Goal: Transaction & Acquisition: Obtain resource

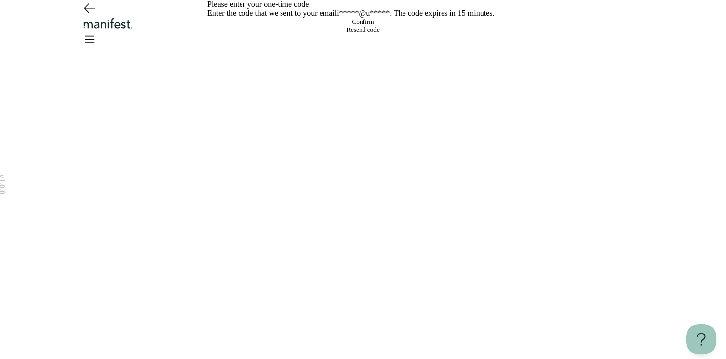
click at [363, 18] on input at bounding box center [373, 18] width 20 height 0
paste input "******"
type input "******"
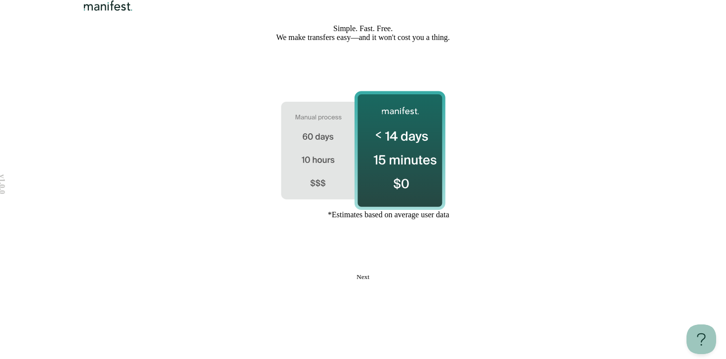
click at [382, 281] on button "Next" at bounding box center [362, 277] width 311 height 8
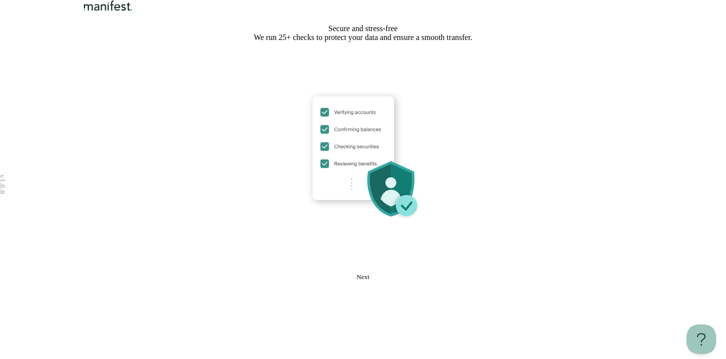
click at [382, 281] on button "Next" at bounding box center [362, 277] width 311 height 8
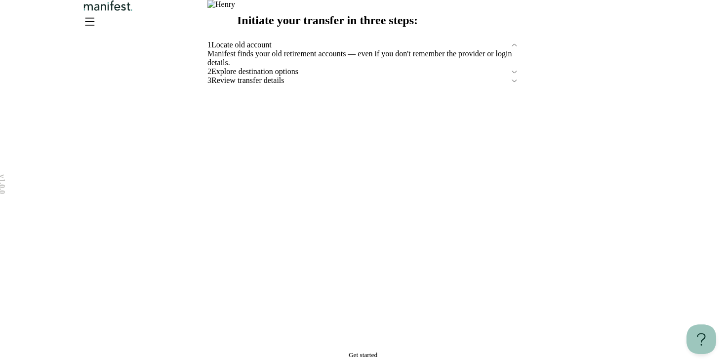
click at [385, 351] on button "Get started" at bounding box center [362, 355] width 311 height 8
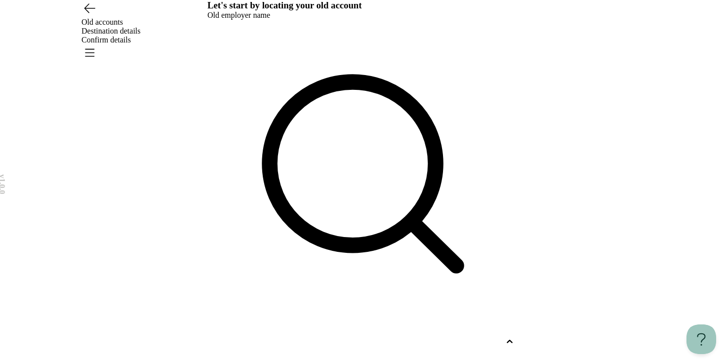
click at [290, 337] on div at bounding box center [353, 341] width 293 height 9
type input "****"
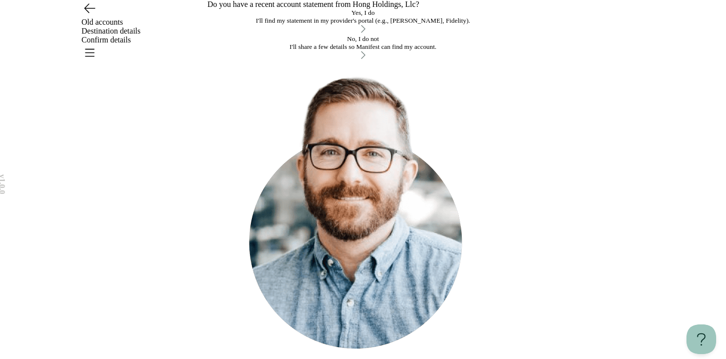
click at [337, 43] on div "No, I do not" at bounding box center [362, 39] width 311 height 8
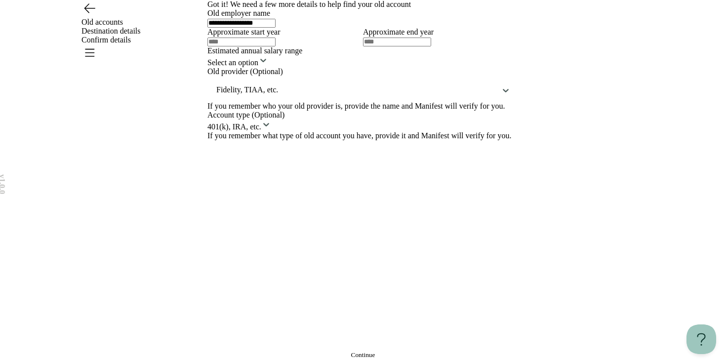
click at [275, 46] on input "text" at bounding box center [241, 42] width 68 height 9
type input "****"
click at [322, 274] on html "**********" at bounding box center [363, 179] width 726 height 359
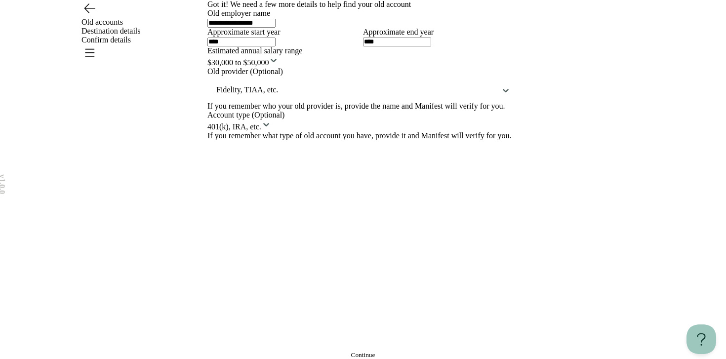
click at [313, 317] on div "**********" at bounding box center [362, 179] width 311 height 359
click at [450, 351] on button "Continue" at bounding box center [362, 355] width 311 height 8
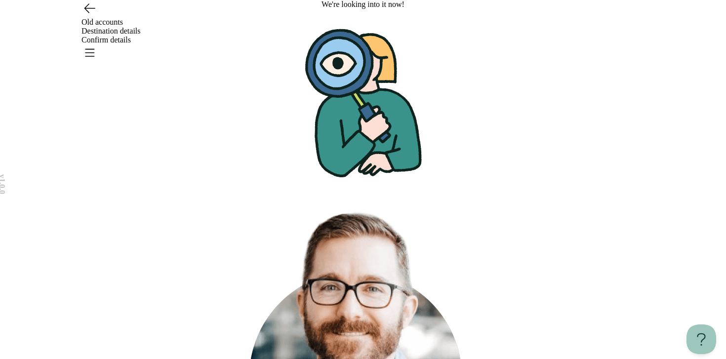
scroll to position [46, 0]
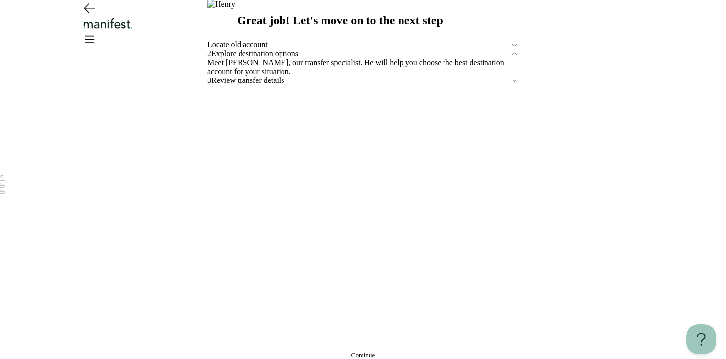
click at [371, 351] on span "Continue" at bounding box center [363, 354] width 24 height 7
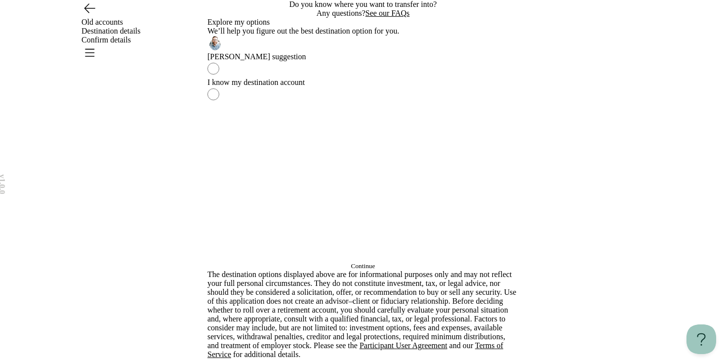
click at [399, 270] on button "Continue" at bounding box center [362, 266] width 311 height 8
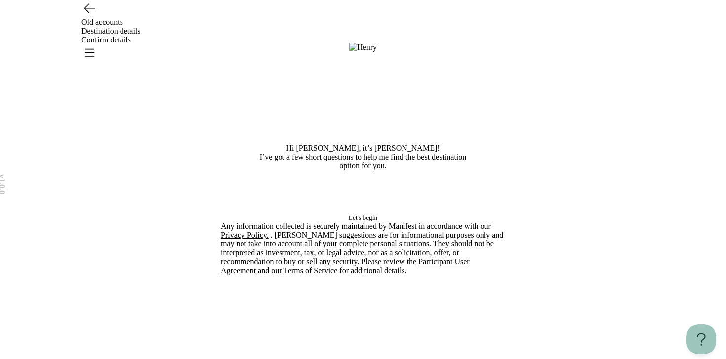
click at [377, 221] on span "Let's begin" at bounding box center [362, 217] width 29 height 7
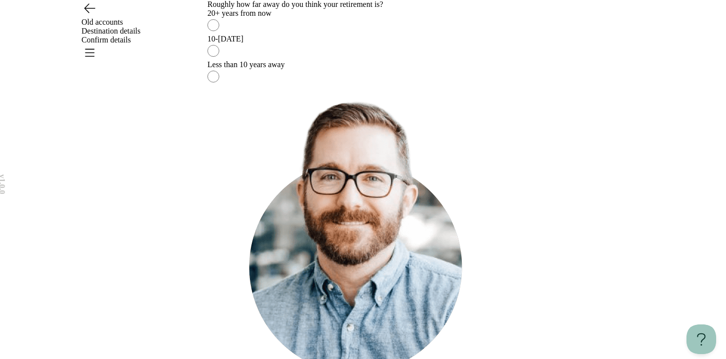
click at [361, 18] on div "20+ years from now" at bounding box center [362, 13] width 311 height 9
click at [360, 86] on label "Less than 10 years away" at bounding box center [362, 73] width 311 height 26
click at [362, 86] on div "Roughly how far away do you think your retirement is? 20+ years from now 10-[DA…" at bounding box center [362, 43] width 311 height 86
click at [362, 35] on label "20+ years from now" at bounding box center [362, 22] width 311 height 26
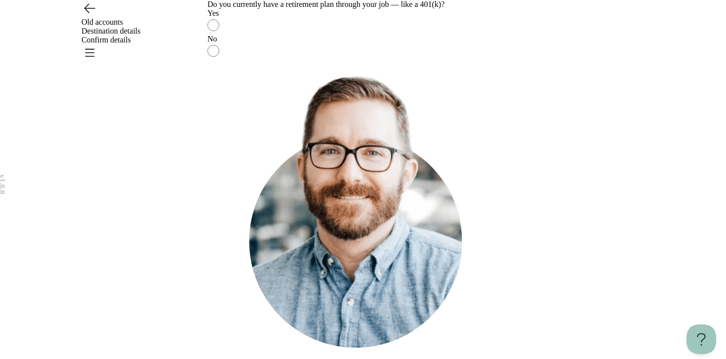
click at [349, 35] on label "Yes" at bounding box center [362, 22] width 311 height 26
click at [346, 43] on div "No" at bounding box center [362, 39] width 311 height 9
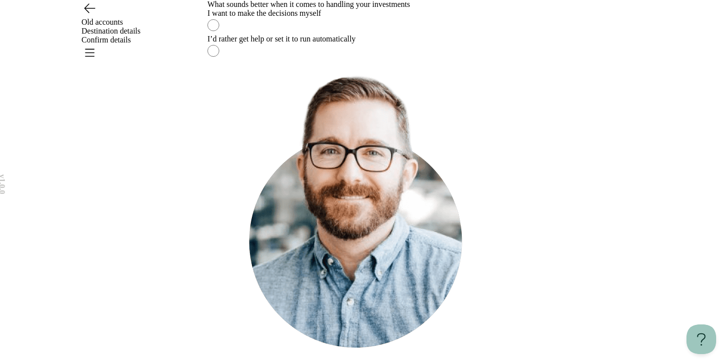
click at [350, 43] on div "I’d rather get help or set it to run automatically" at bounding box center [362, 39] width 311 height 9
click at [344, 319] on div "This helps us suggest an approach that fits your preferred level of involvement…" at bounding box center [362, 218] width 311 height 316
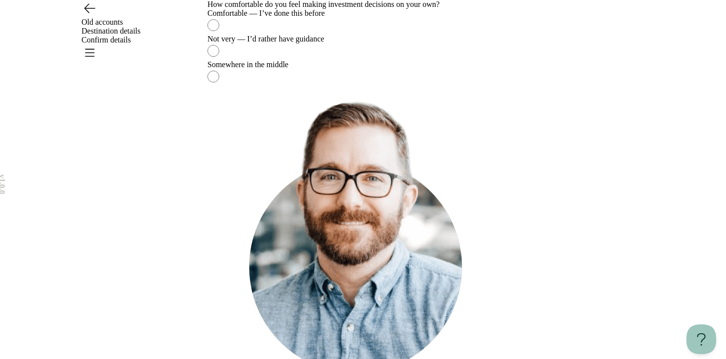
click at [344, 60] on label "Not very — I’d rather have guidance" at bounding box center [362, 48] width 311 height 26
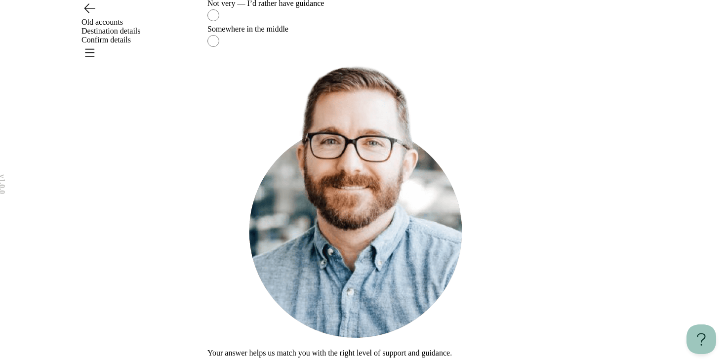
scroll to position [43, 0]
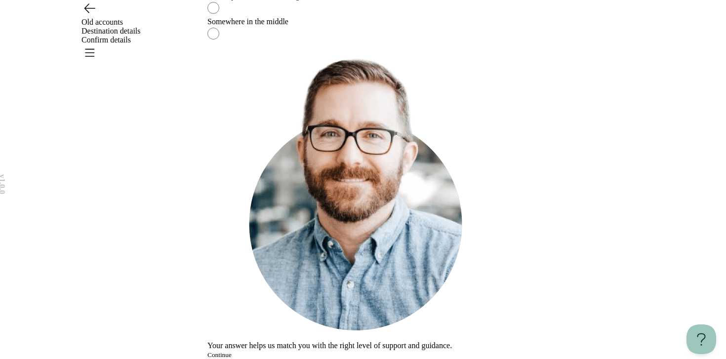
click at [231, 351] on button "Continue" at bounding box center [219, 355] width 24 height 8
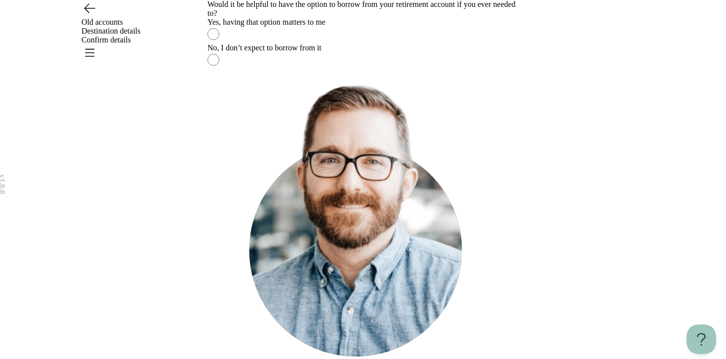
click at [330, 52] on div "No, I don’t expect to borrow from it" at bounding box center [362, 47] width 311 height 9
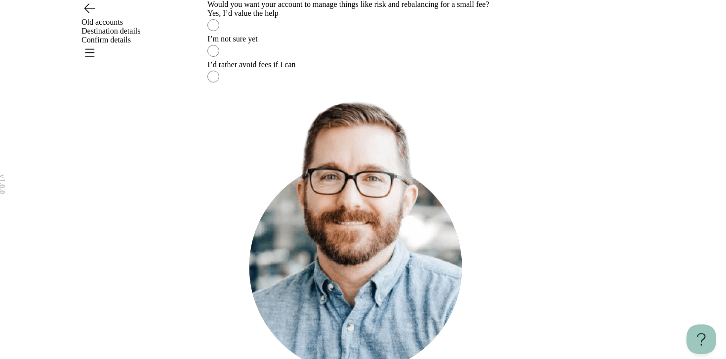
click at [350, 18] on div "Yes, I’d value the help" at bounding box center [362, 13] width 311 height 9
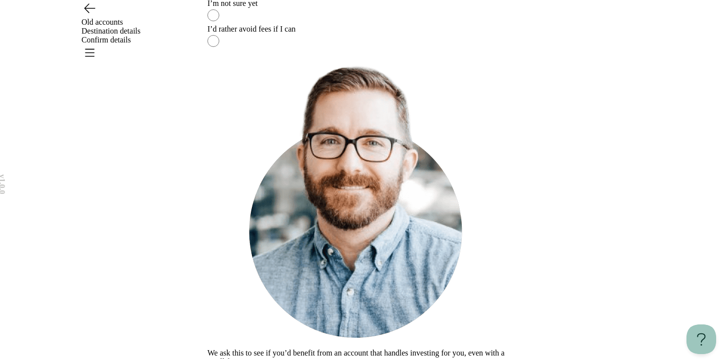
scroll to position [44, 0]
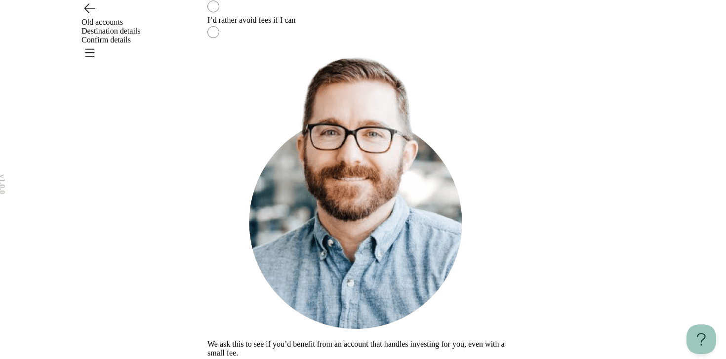
click at [357, 309] on div "We ask this to see if you’d benefit from an account that handles investing for …" at bounding box center [362, 199] width 311 height 316
click at [231, 358] on button "Continue" at bounding box center [219, 362] width 24 height 8
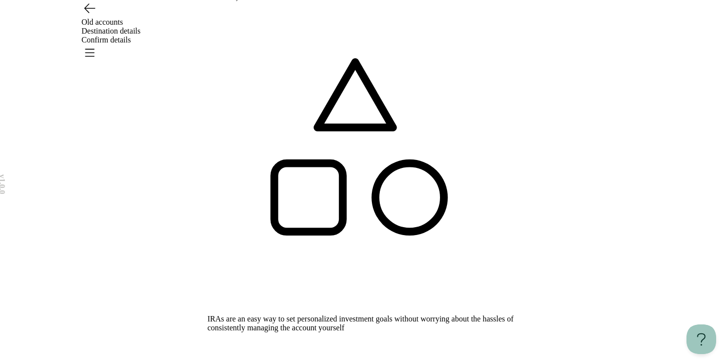
scroll to position [185, 0]
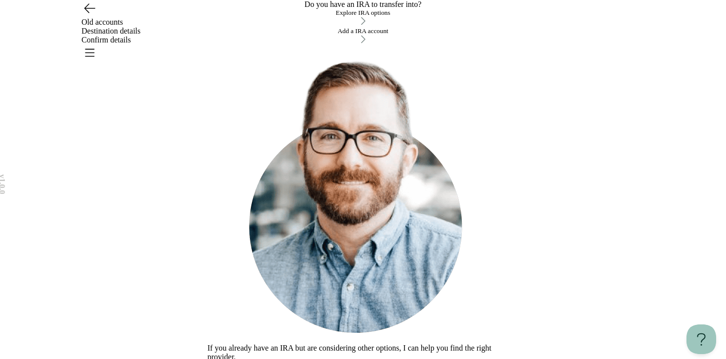
click at [340, 27] on div "Explore IRA options" at bounding box center [362, 18] width 311 height 18
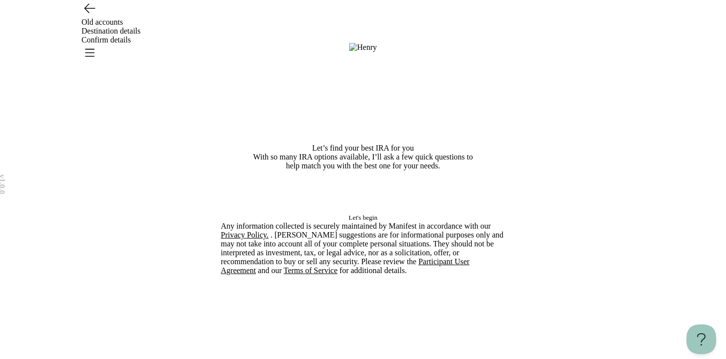
click at [359, 221] on span "Let's begin" at bounding box center [362, 217] width 29 height 7
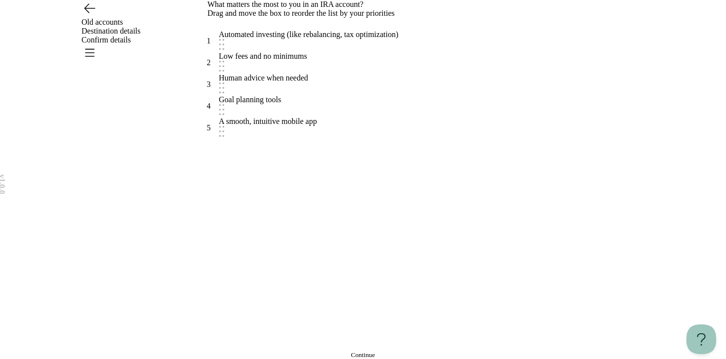
scroll to position [49, 0]
click at [331, 351] on button "Continue" at bounding box center [362, 355] width 311 height 8
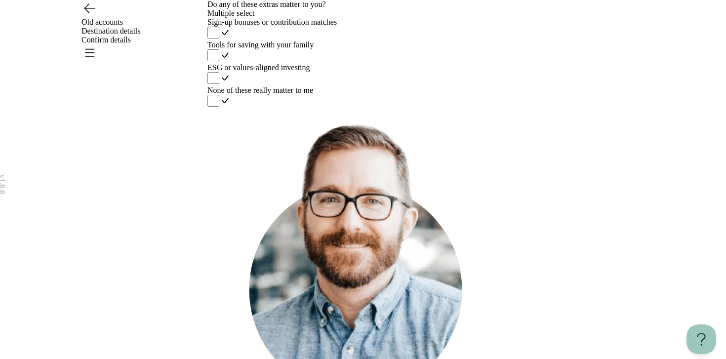
scroll to position [85, 0]
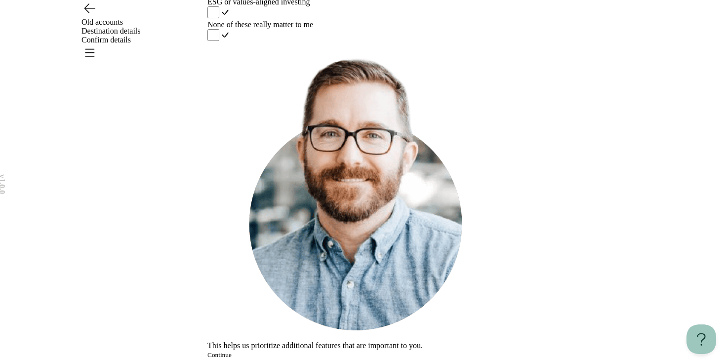
click at [231, 351] on button "Continue" at bounding box center [219, 355] width 24 height 8
click at [329, 29] on div "None of these really matter to me" at bounding box center [362, 24] width 311 height 9
click at [231, 351] on button "Continue" at bounding box center [219, 355] width 24 height 8
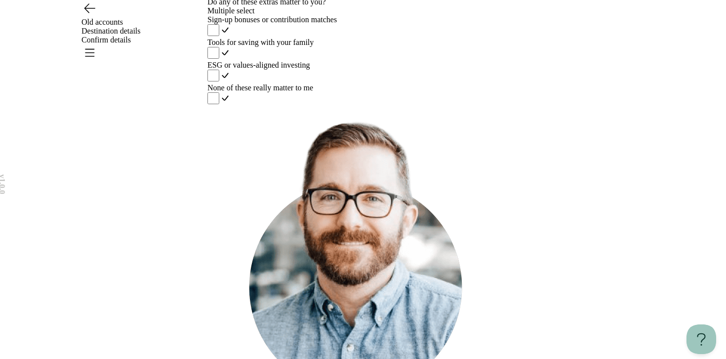
scroll to position [0, 0]
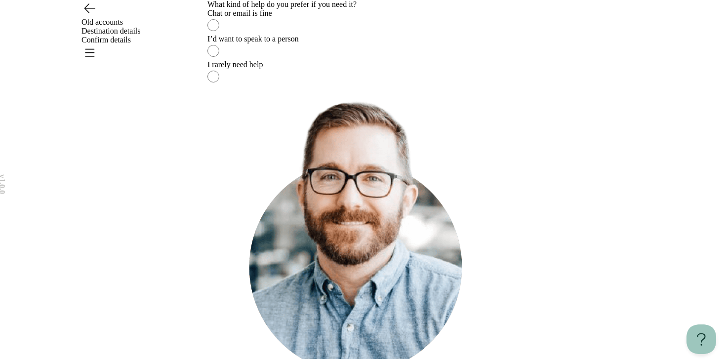
click at [324, 18] on div "Chat or email is fine" at bounding box center [362, 13] width 311 height 9
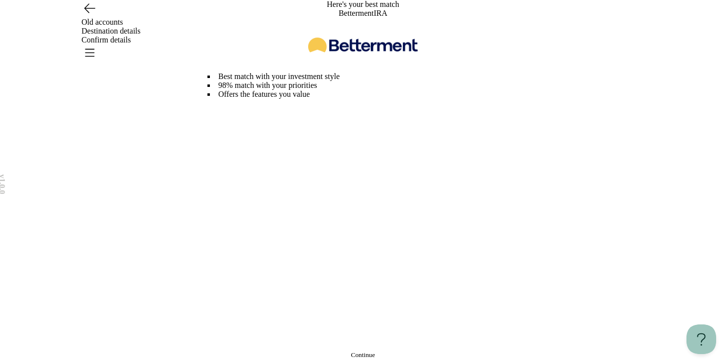
click at [354, 351] on span "Continue" at bounding box center [363, 354] width 24 height 7
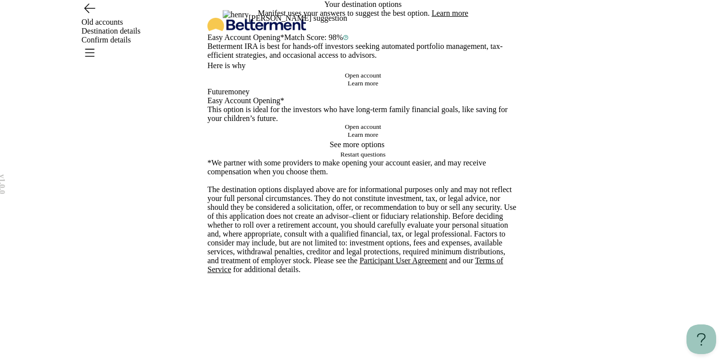
scroll to position [322, 0]
click at [358, 131] on button "Open account" at bounding box center [362, 127] width 311 height 8
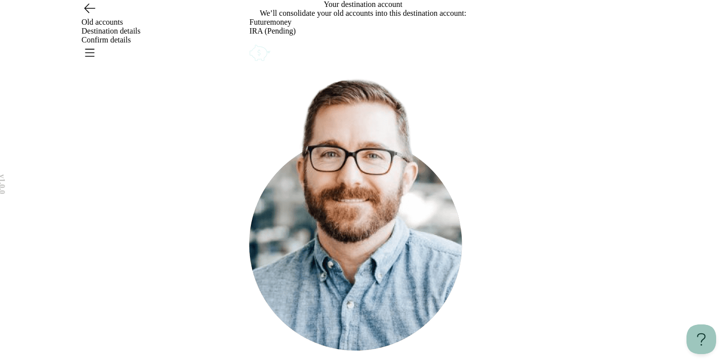
scroll to position [12, 0]
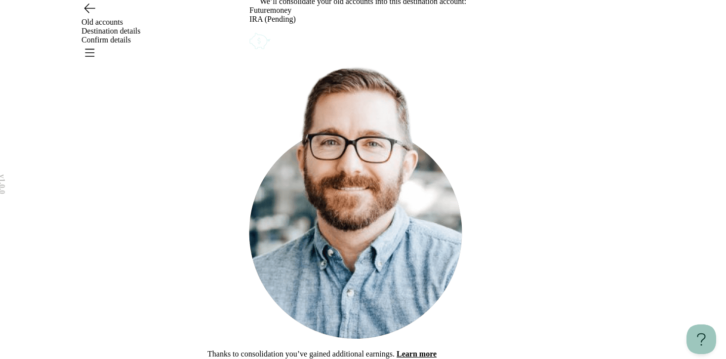
click at [232, 358] on span "Next step" at bounding box center [219, 362] width 25 height 7
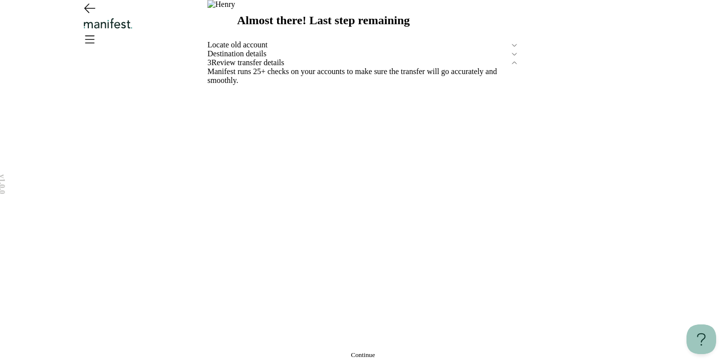
click at [363, 348] on main "Almost there! Last step remaining Locate old account Destination details 3 Revi…" at bounding box center [362, 179] width 311 height 359
click at [363, 351] on button "Continue" at bounding box center [362, 355] width 311 height 8
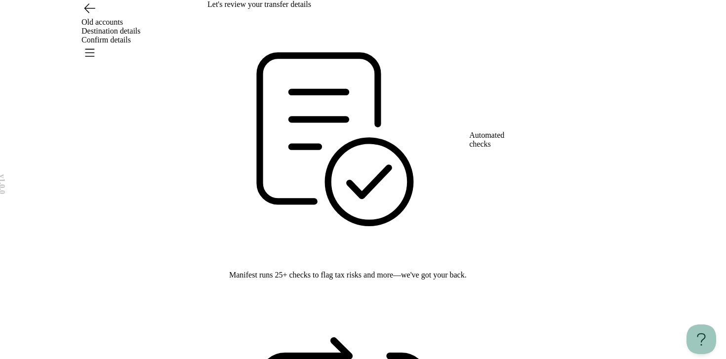
scroll to position [46, 0]
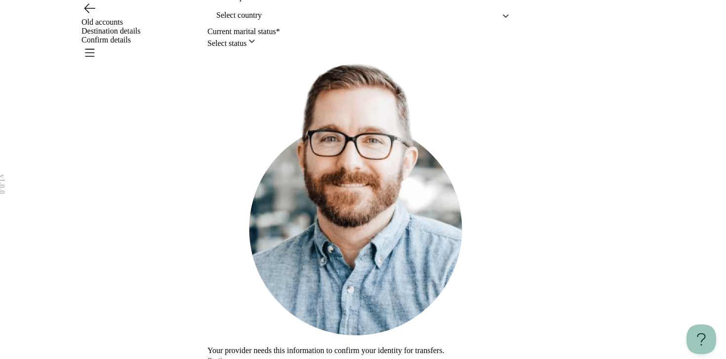
scroll to position [121, 0]
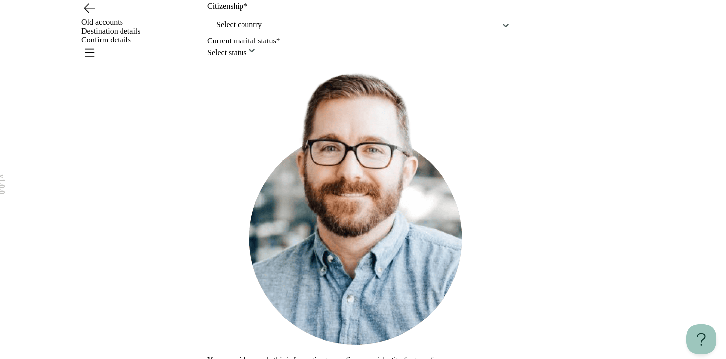
type input "**********"
click at [283, 31] on div at bounding box center [355, 25] width 281 height 12
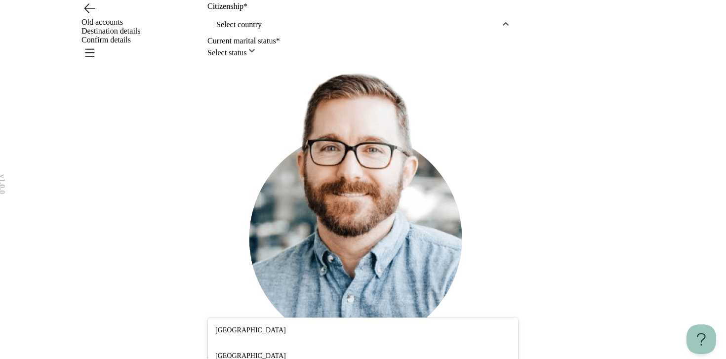
click at [256, 326] on div "[GEOGRAPHIC_DATA]" at bounding box center [363, 330] width 310 height 26
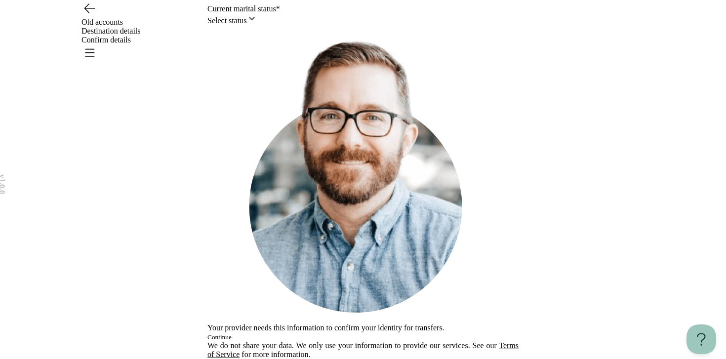
scroll to position [194, 0]
click at [261, 292] on html "**********" at bounding box center [363, 103] width 726 height 512
click at [231, 333] on button "Continue" at bounding box center [219, 337] width 24 height 8
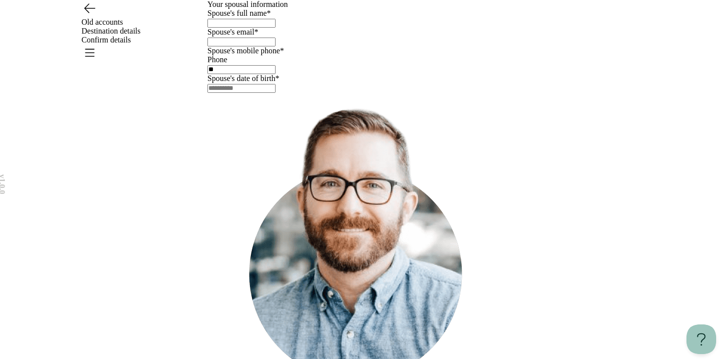
scroll to position [0, 0]
click at [306, 28] on div at bounding box center [362, 23] width 311 height 10
click at [275, 28] on input "text" at bounding box center [241, 23] width 68 height 9
type input "*******"
type input "**********"
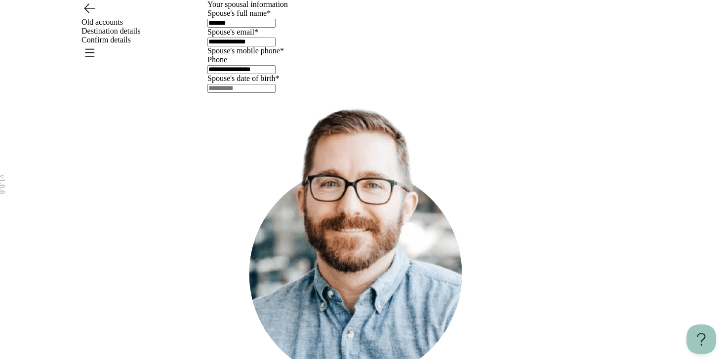
type input "**********"
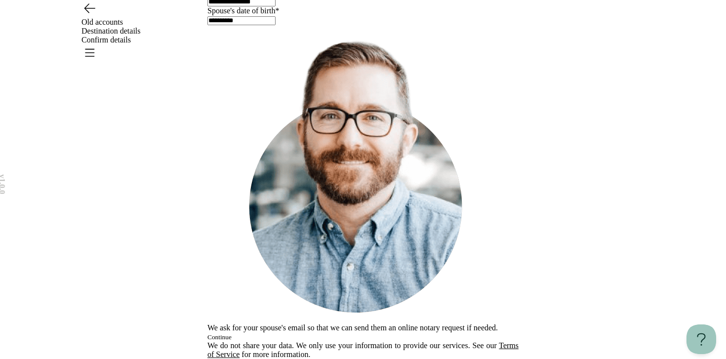
type input "**********"
click at [231, 333] on button "Continue" at bounding box center [219, 337] width 24 height 8
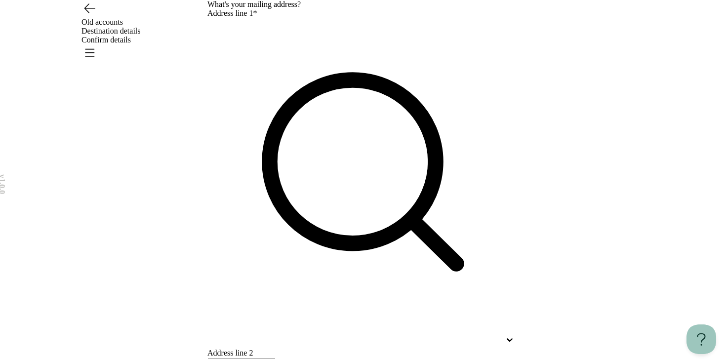
click at [341, 331] on div at bounding box center [362, 340] width 311 height 18
type input "**********"
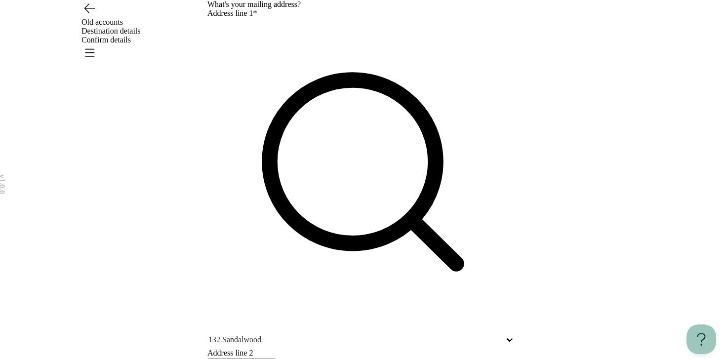
type input "***"
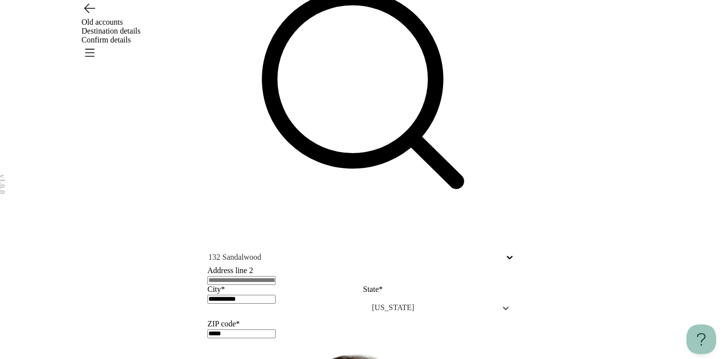
scroll to position [162, 0]
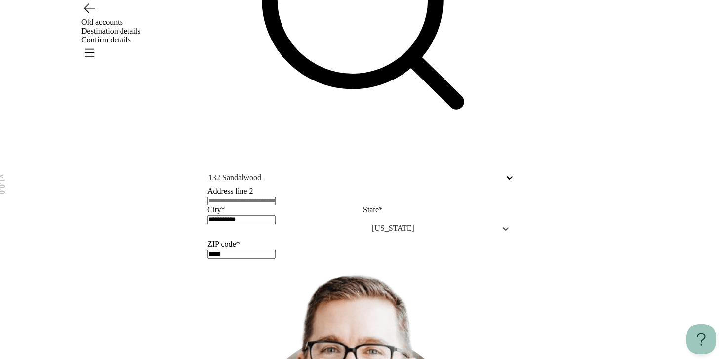
type input "*****"
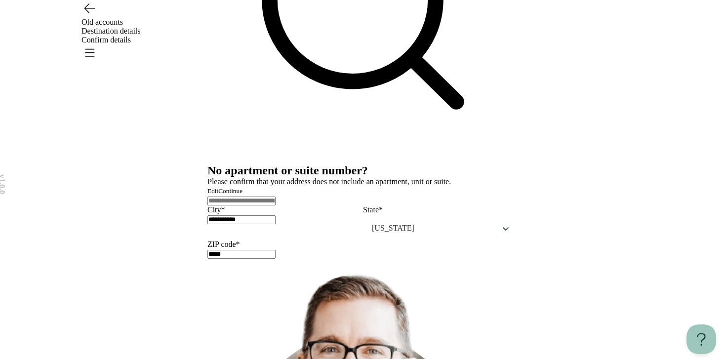
click at [242, 194] on span "Continue" at bounding box center [230, 190] width 24 height 7
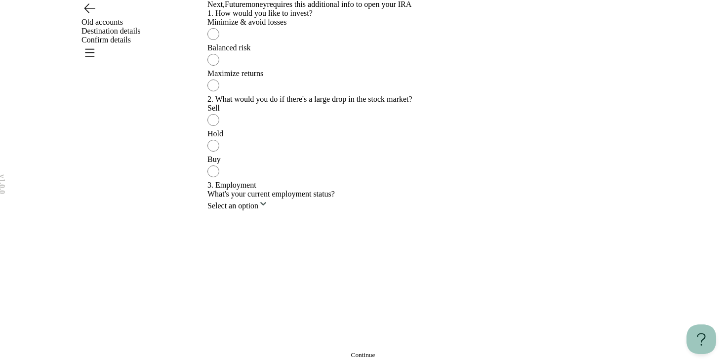
scroll to position [7, 0]
click at [388, 43] on label "Minimize & avoid losses" at bounding box center [362, 31] width 311 height 26
click at [366, 78] on div "Maximize returns" at bounding box center [362, 73] width 311 height 9
click at [352, 113] on div "Sell" at bounding box center [362, 108] width 311 height 9
click at [345, 164] on div "Buy" at bounding box center [362, 159] width 311 height 9
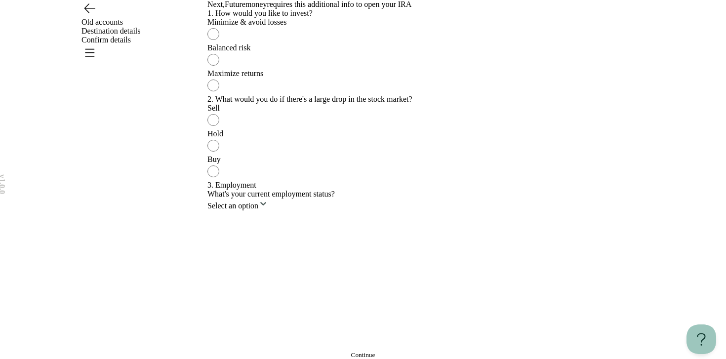
scroll to position [318, 0]
click at [338, 266] on html "v 1.0.0 Old accounts Destination details Confirm details Next, Futuremoney requ…" at bounding box center [363, 179] width 726 height 359
click at [308, 351] on button "Continue" at bounding box center [362, 355] width 311 height 8
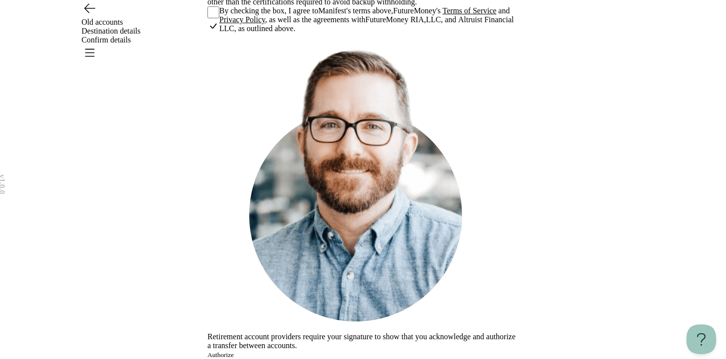
scroll to position [364, 0]
click at [233, 351] on button "Authorize" at bounding box center [220, 355] width 26 height 8
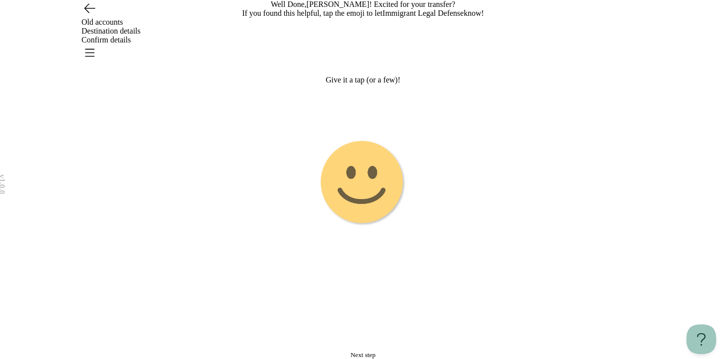
scroll to position [72, 0]
click at [376, 351] on span "Next step" at bounding box center [362, 354] width 25 height 7
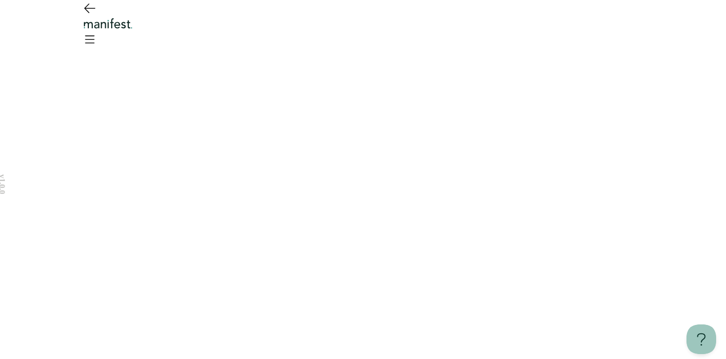
click at [352, 104] on main at bounding box center [362, 179] width 311 height 359
